Goal: Navigation & Orientation: Understand site structure

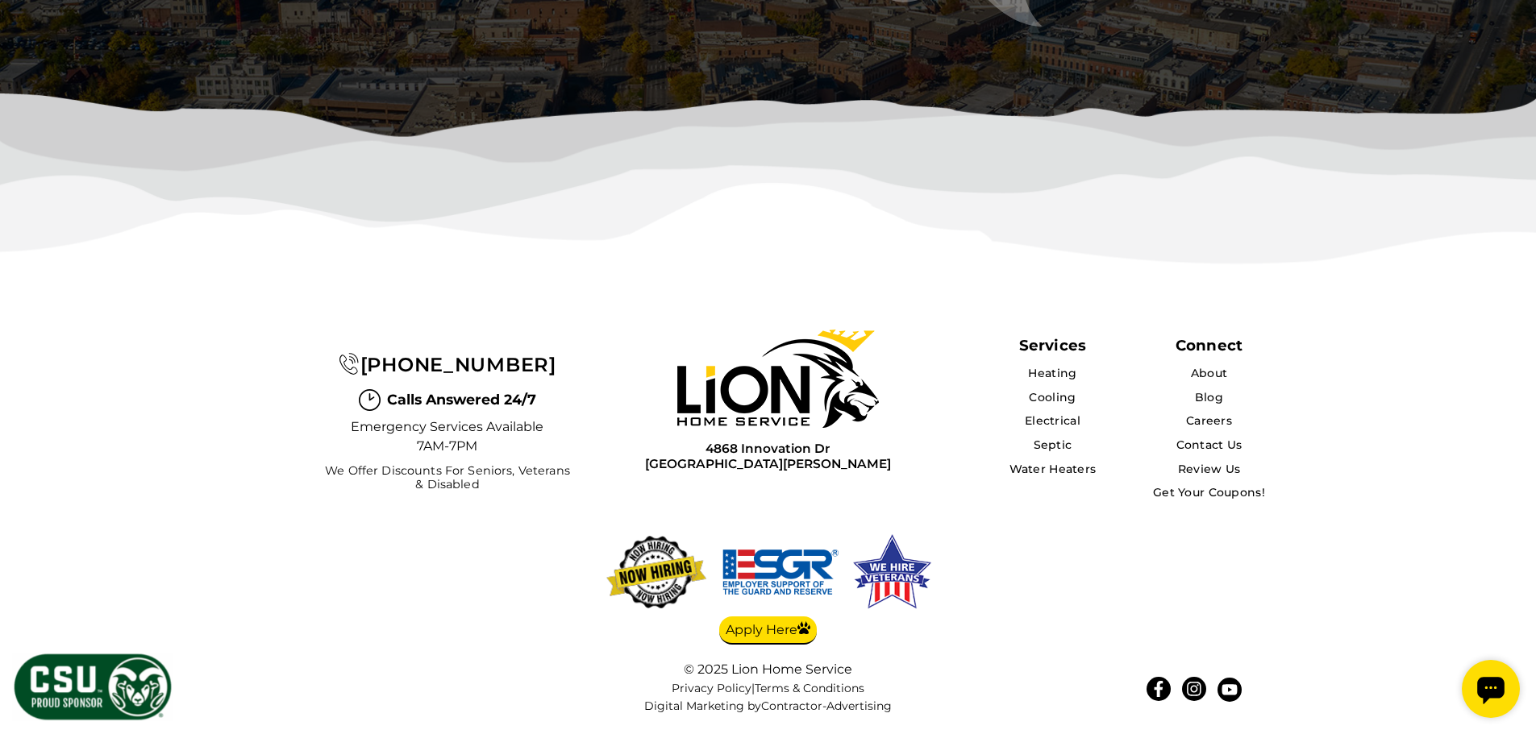
scroll to position [5255, 0]
click at [1225, 451] on link "Contact Us" at bounding box center [1208, 445] width 67 height 15
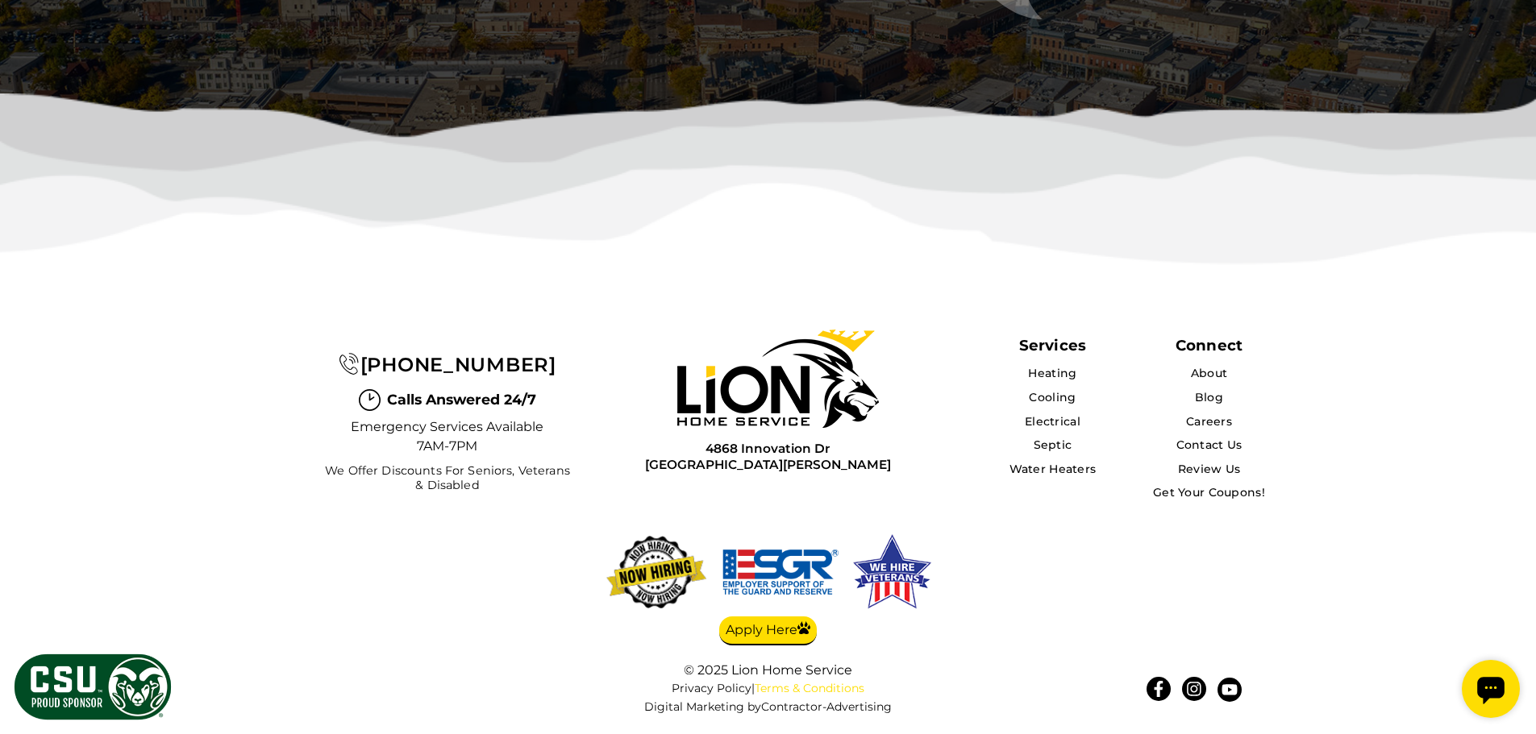
click at [846, 687] on link "Terms & Conditions" at bounding box center [810, 688] width 110 height 15
click at [715, 683] on link "Privacy Policy" at bounding box center [712, 688] width 80 height 15
click at [1193, 691] on icon at bounding box center [1194, 688] width 16 height 16
